Goal: Navigation & Orientation: Find specific page/section

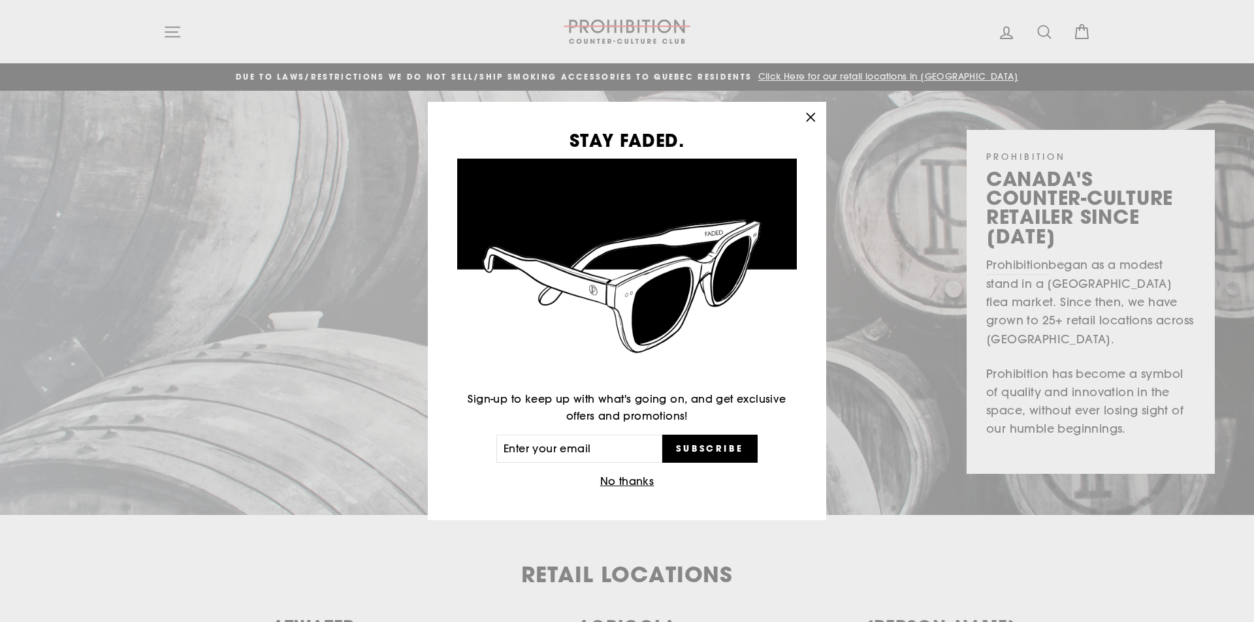
click at [806, 117] on icon "button" at bounding box center [810, 117] width 18 height 18
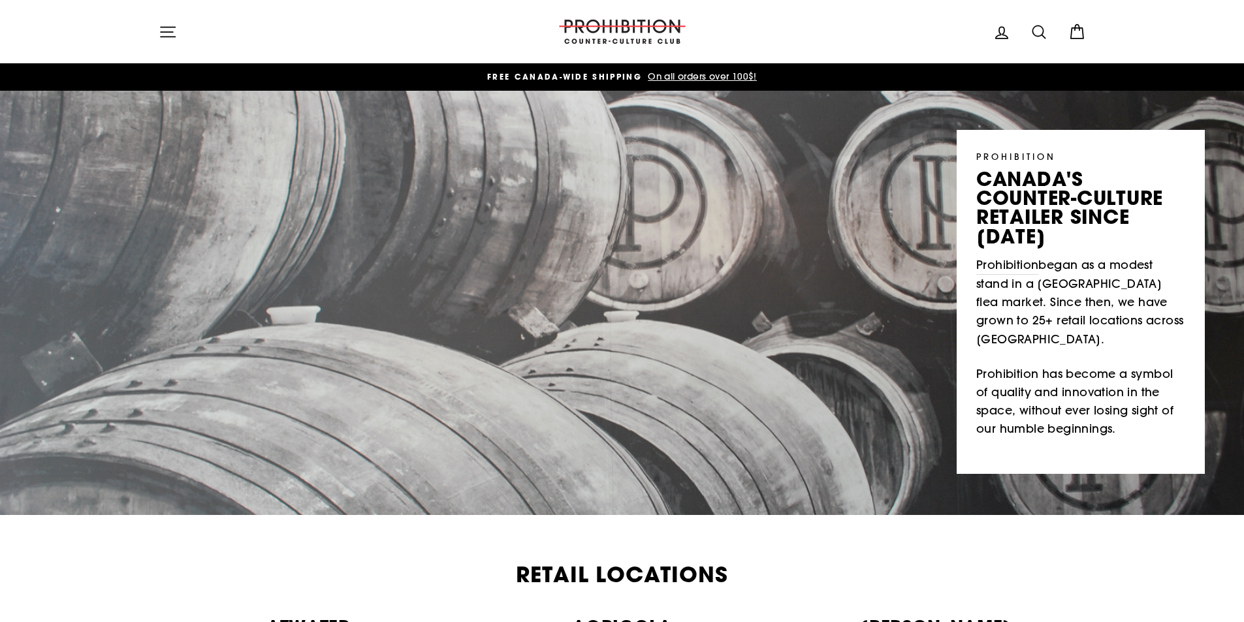
click at [168, 37] on icon "button" at bounding box center [168, 32] width 14 height 10
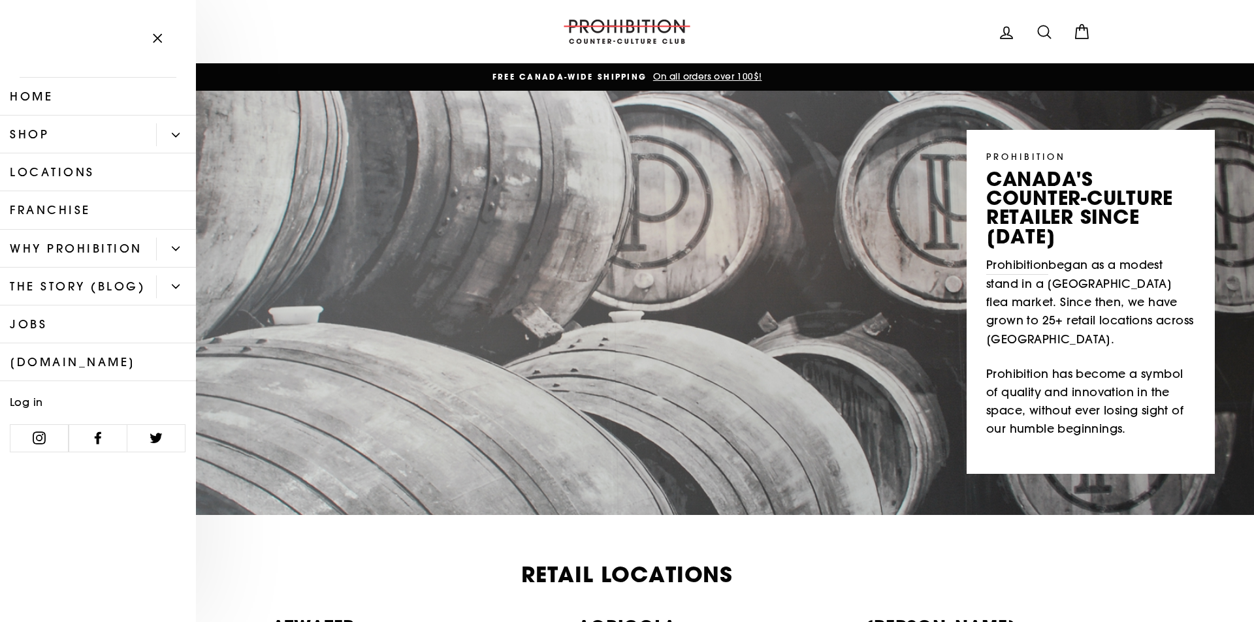
click at [75, 135] on link "Shop" at bounding box center [78, 135] width 156 height 38
